Goal: Check status: Check status

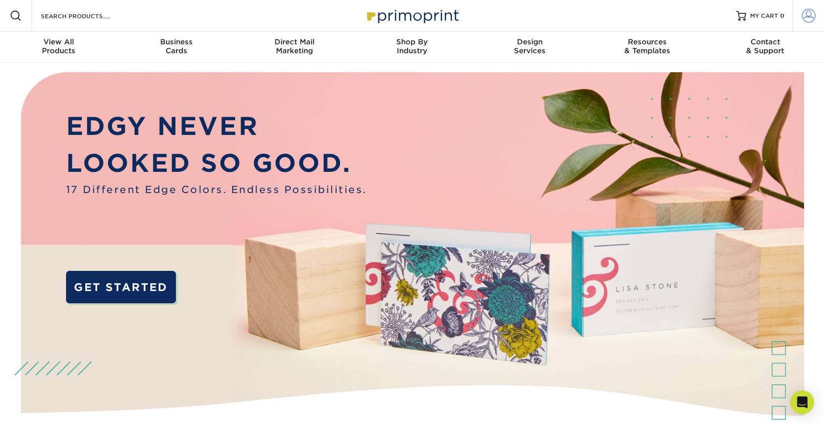
click at [808, 17] on span at bounding box center [809, 16] width 14 height 14
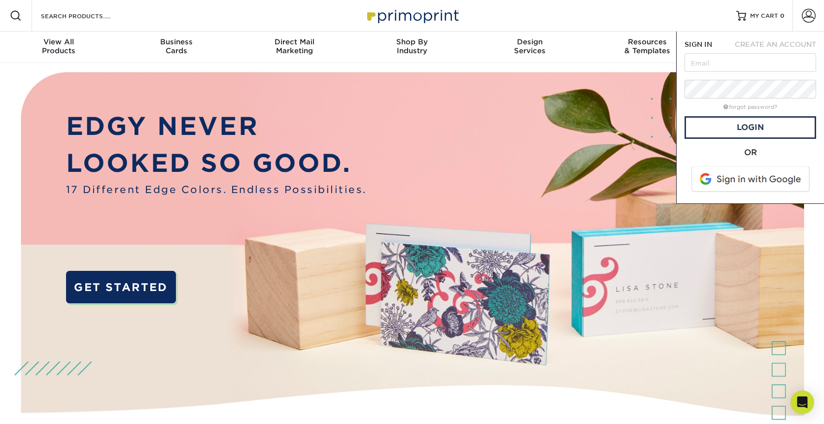
click at [774, 184] on span at bounding box center [751, 180] width 126 height 26
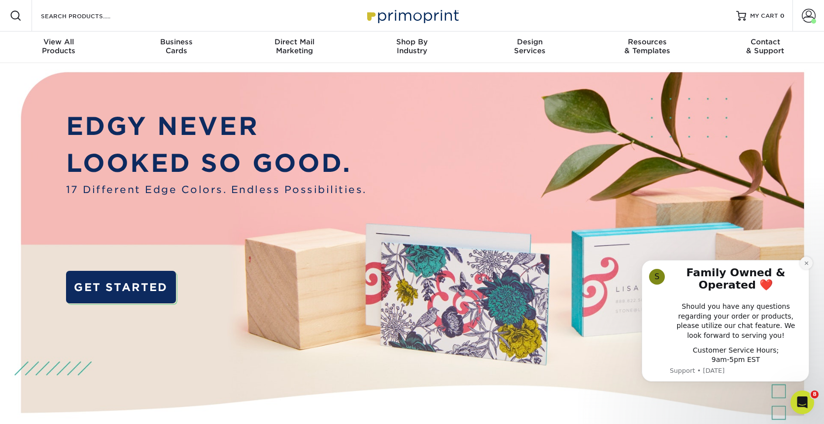
click at [806, 265] on icon "Dismiss notification" at bounding box center [806, 263] width 5 height 5
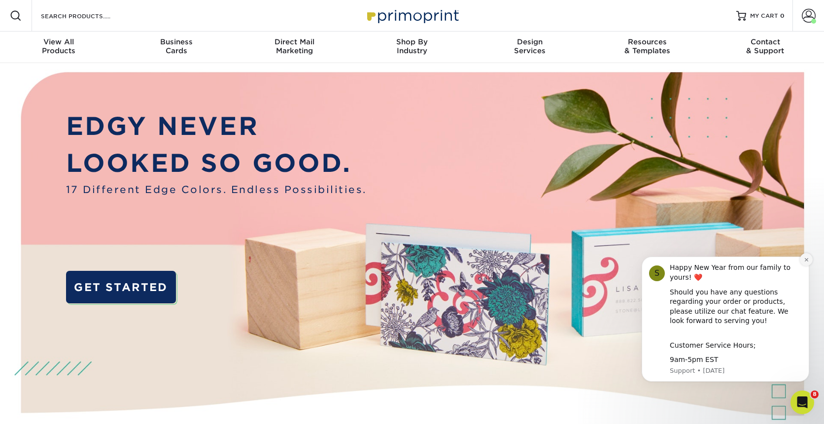
click at [806, 263] on button "Dismiss notification" at bounding box center [806, 259] width 13 height 13
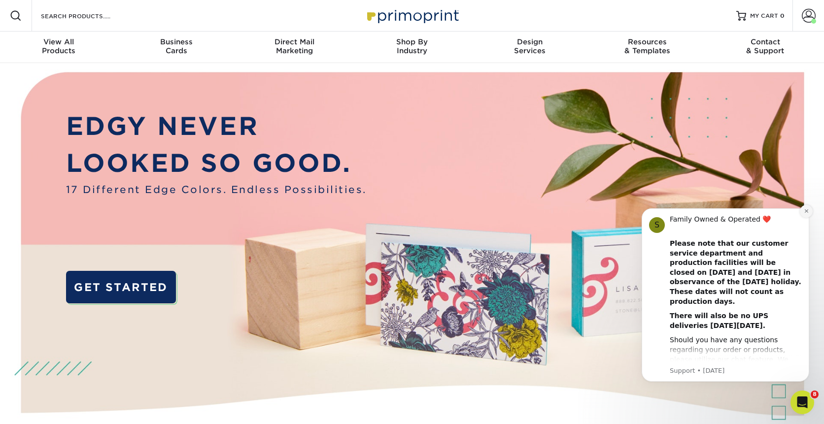
click at [807, 212] on icon "Dismiss notification" at bounding box center [805, 210] width 3 height 3
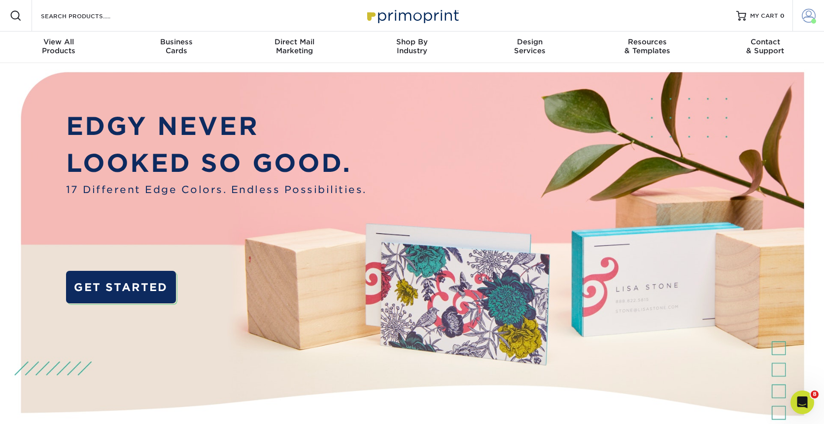
click at [803, 13] on span at bounding box center [809, 16] width 14 height 14
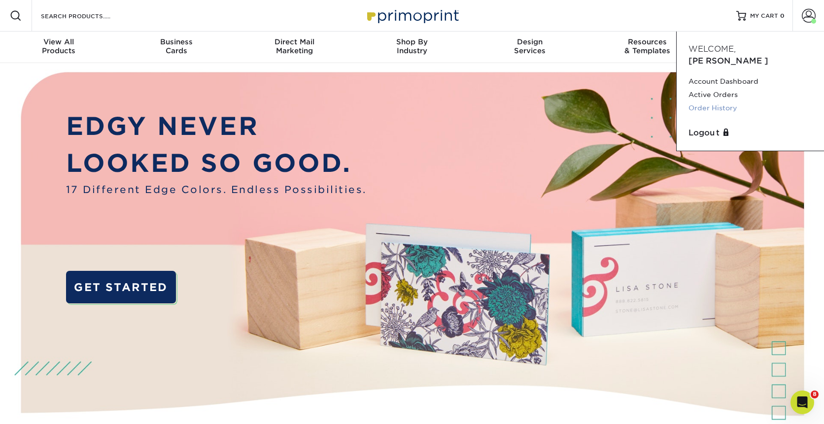
click at [722, 101] on link "Order History" at bounding box center [750, 107] width 124 height 13
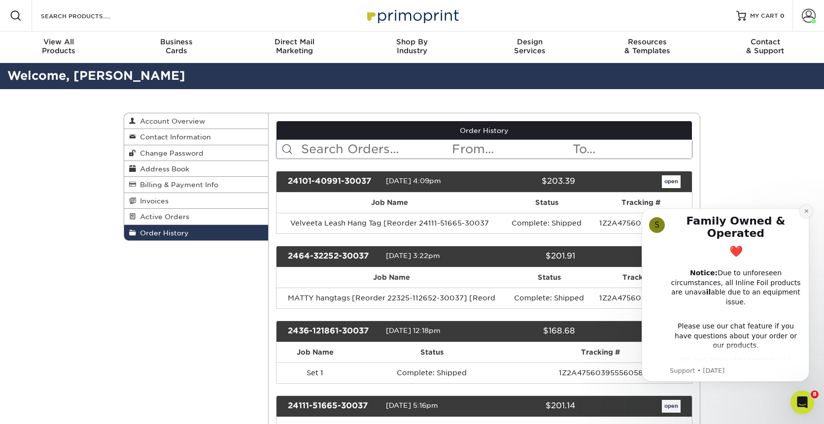
click at [804, 211] on icon "Dismiss notification" at bounding box center [806, 210] width 5 height 5
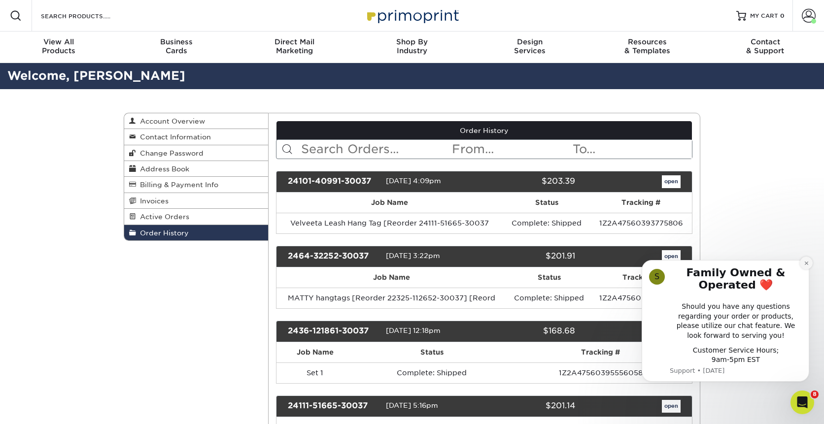
click at [805, 264] on icon "Dismiss notification" at bounding box center [805, 262] width 3 height 3
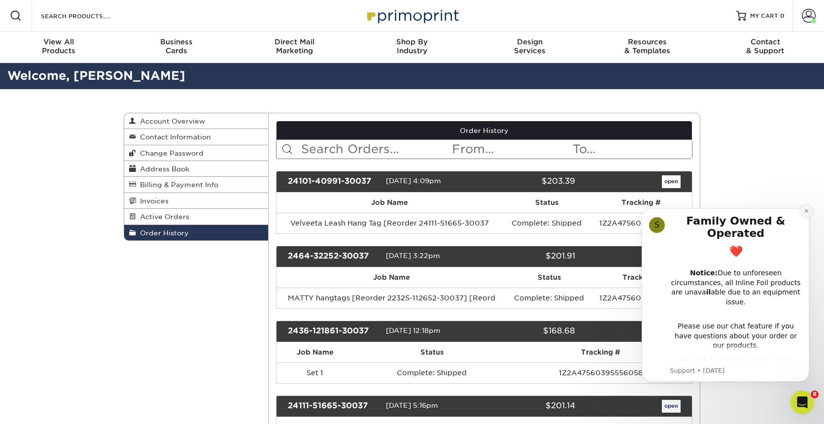
click at [806, 213] on icon "Dismiss notification" at bounding box center [806, 210] width 5 height 5
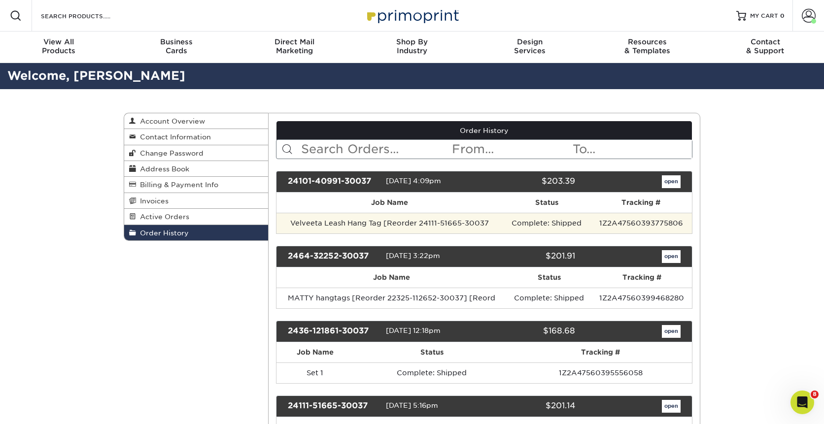
click at [305, 224] on td "Velveeta Leash Hang Tag [Reorder 24111-51665-30037" at bounding box center [389, 223] width 227 height 21
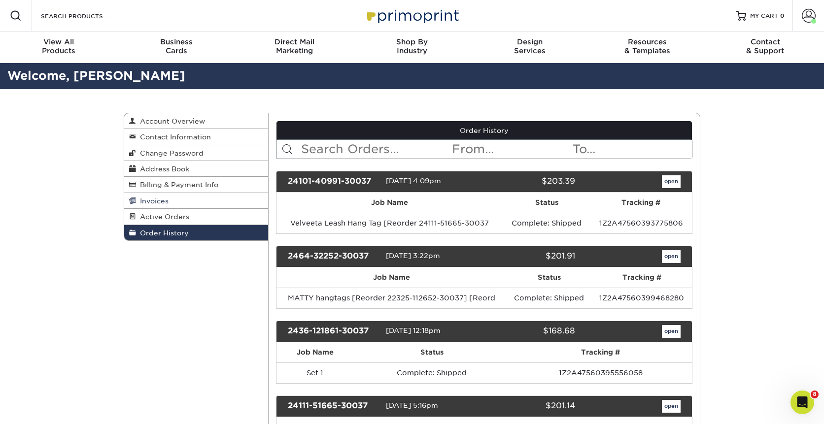
click at [247, 205] on link "Invoices" at bounding box center [196, 201] width 144 height 16
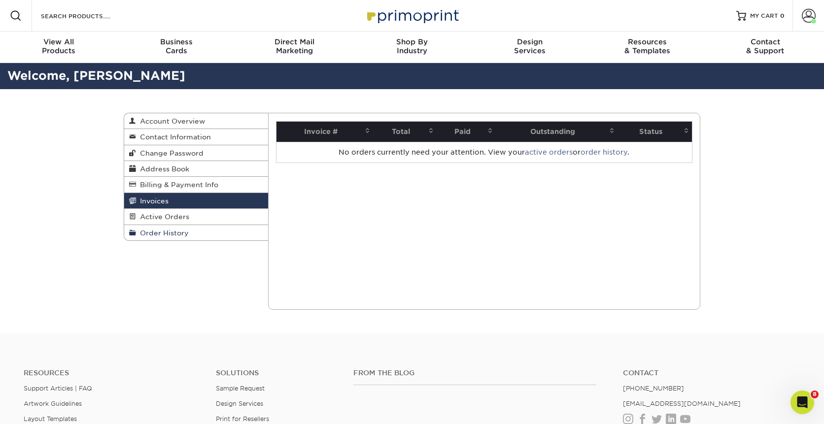
click at [214, 237] on link "Order History" at bounding box center [196, 232] width 144 height 15
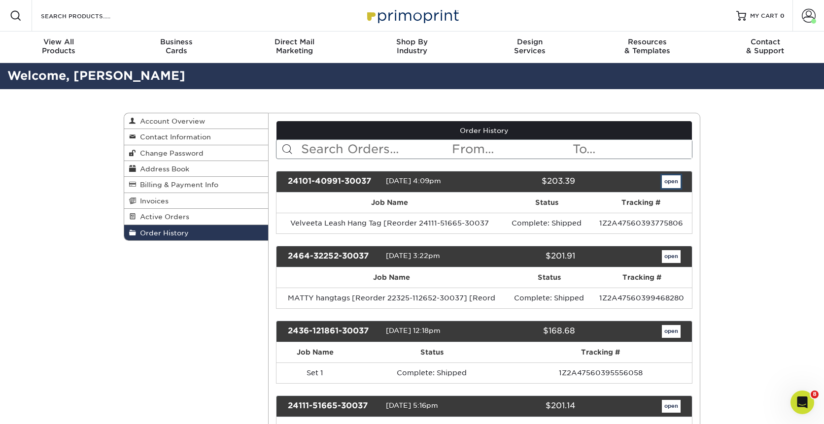
click at [674, 184] on link "open" at bounding box center [671, 181] width 19 height 13
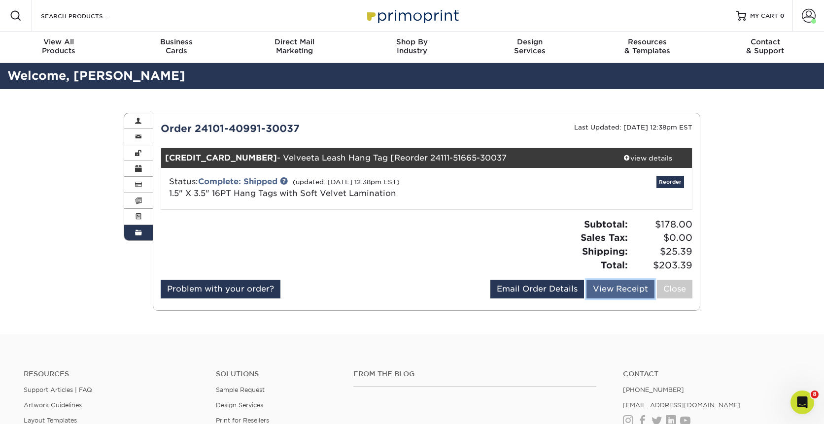
click at [632, 294] on link "View Receipt" at bounding box center [620, 289] width 68 height 19
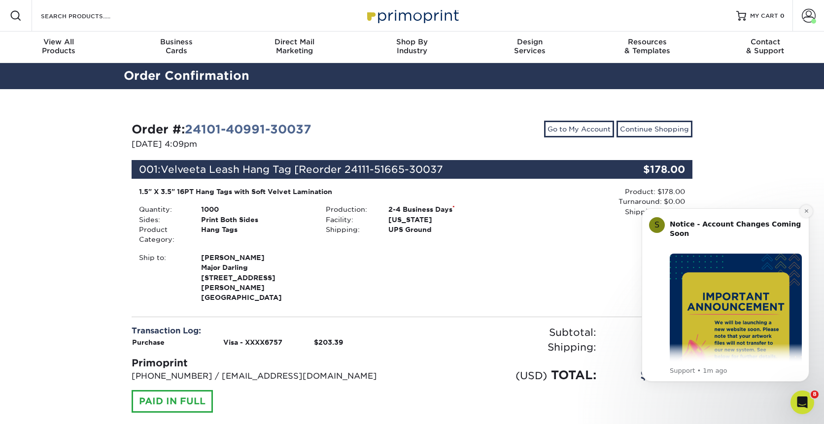
click at [808, 211] on icon "Dismiss notification" at bounding box center [806, 210] width 5 height 5
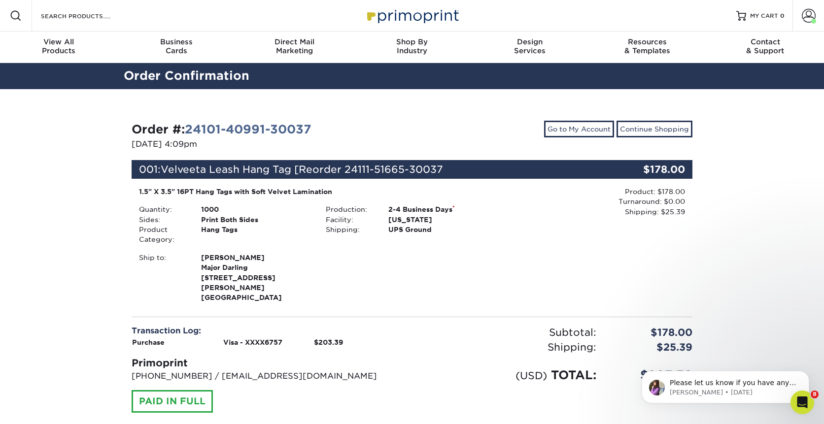
click at [83, 312] on div "Order #: 24101-40991-30037 10/01/2024 4:09pm Go to My Account Continue Shopping…" at bounding box center [412, 288] width 824 height 398
